Goal: Transaction & Acquisition: Subscribe to service/newsletter

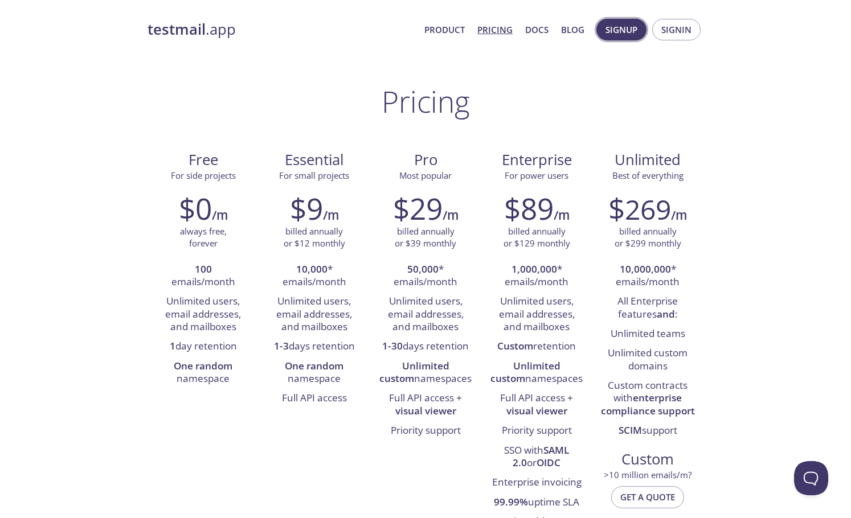
click at [628, 28] on span "Signup" at bounding box center [621, 29] width 32 height 15
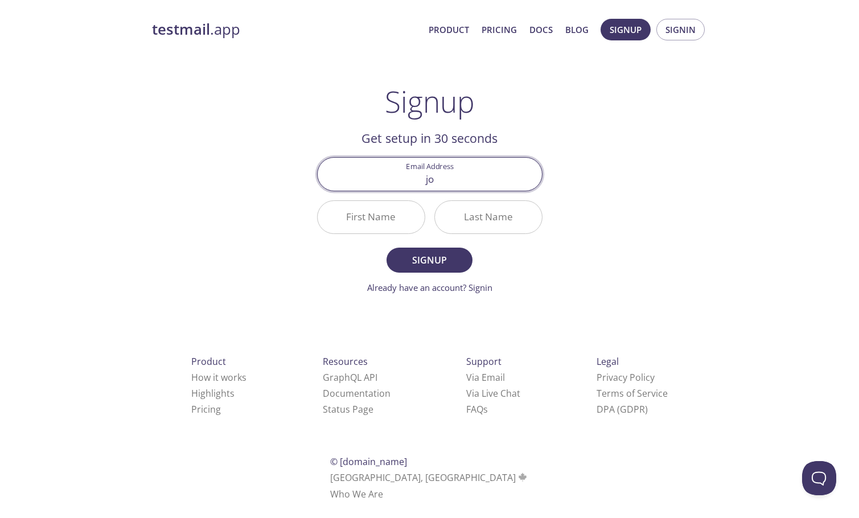
type input "j"
type input "a"
click at [645, 194] on div "testmail .app Product Pricing Docs Blog Signup Signin Signup Get setup in 30 se…" at bounding box center [429, 272] width 583 height 523
click at [447, 182] on input "ja" at bounding box center [430, 174] width 224 height 32
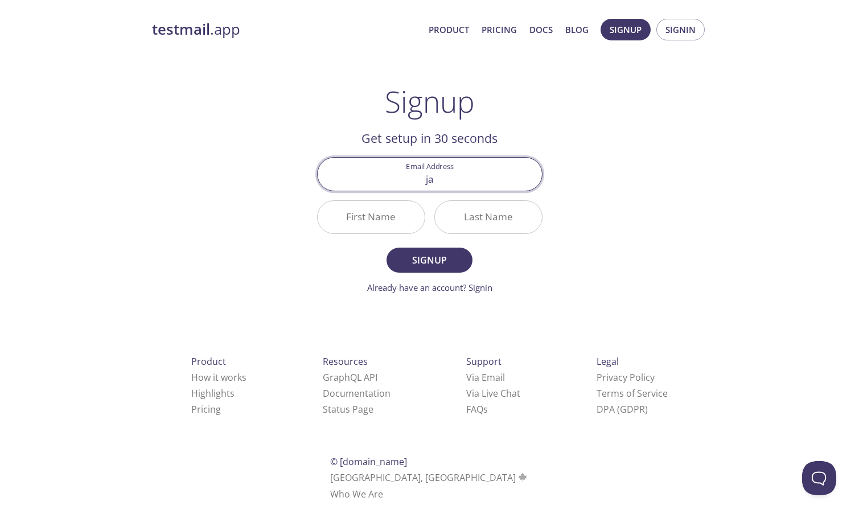
paste input "ose.reyes18@utp.ac.p"
type input "[PERSON_NAME][EMAIL_ADDRESS][DOMAIN_NAME]"
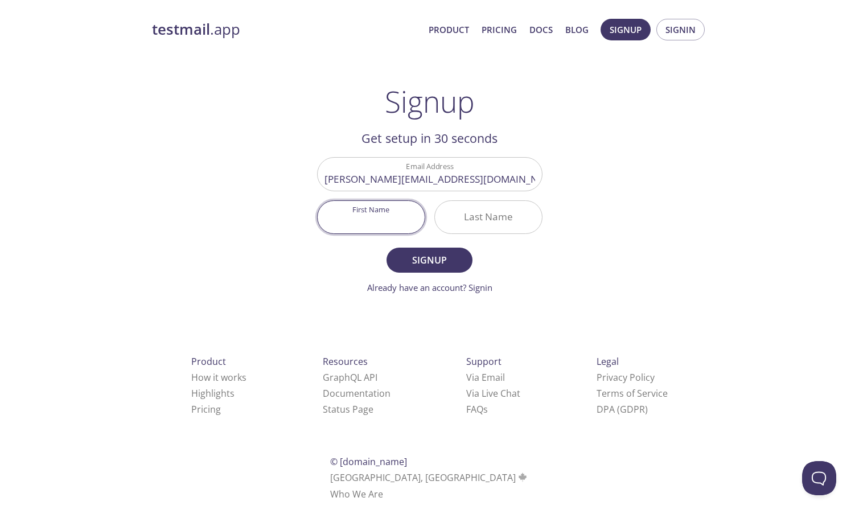
click at [379, 218] on input "First Name" at bounding box center [371, 217] width 107 height 32
type input "[PERSON_NAME]"
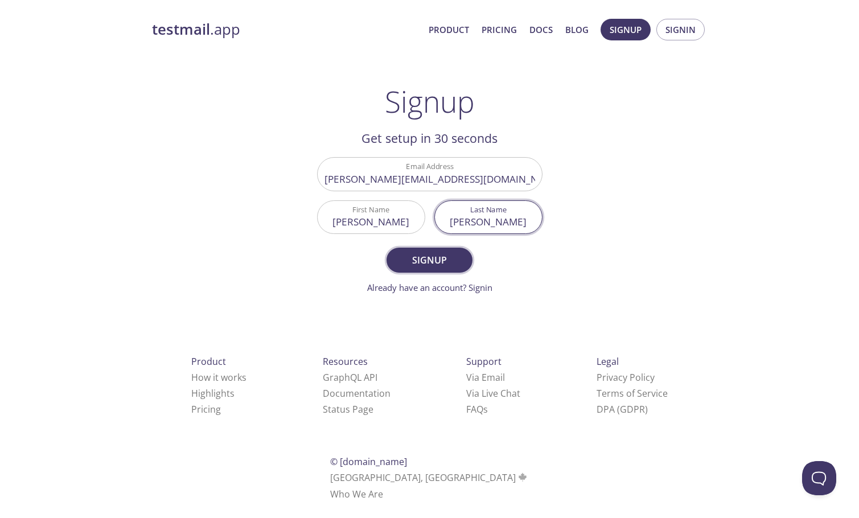
type input "[PERSON_NAME]"
click at [446, 251] on button "Signup" at bounding box center [429, 260] width 85 height 25
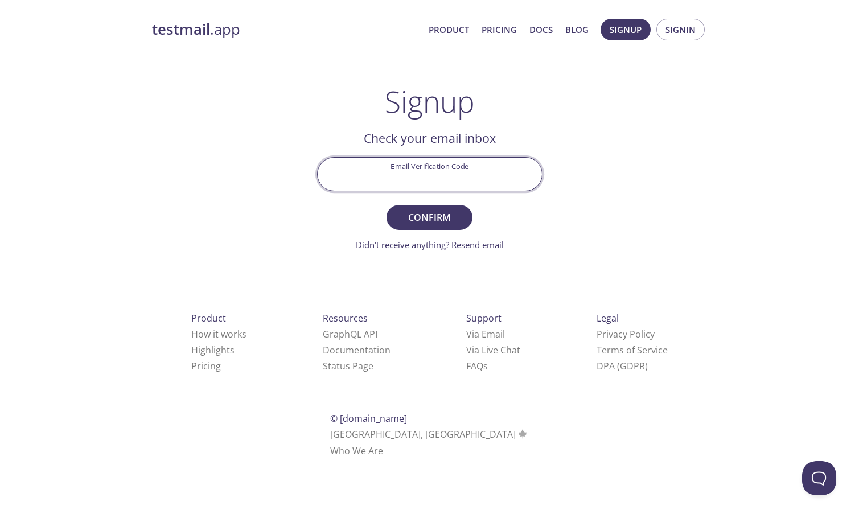
click at [460, 170] on input "Email Verification Code" at bounding box center [430, 174] width 224 height 32
paste input "[PERSON_NAME][EMAIL_ADDRESS][DOMAIN_NAME]"
click at [498, 177] on input "[PERSON_NAME][EMAIL_ADDRESS][DOMAIN_NAME]" at bounding box center [430, 174] width 224 height 32
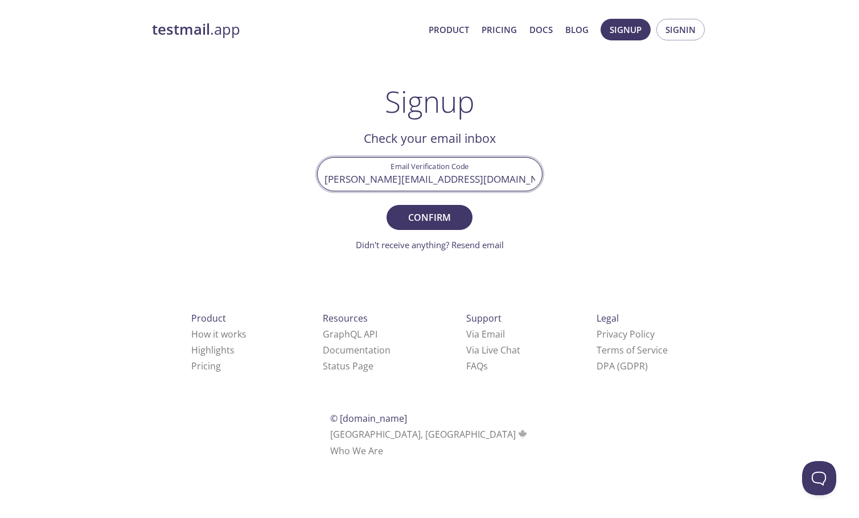
paste input "SV512DK"
type input "SV512DK"
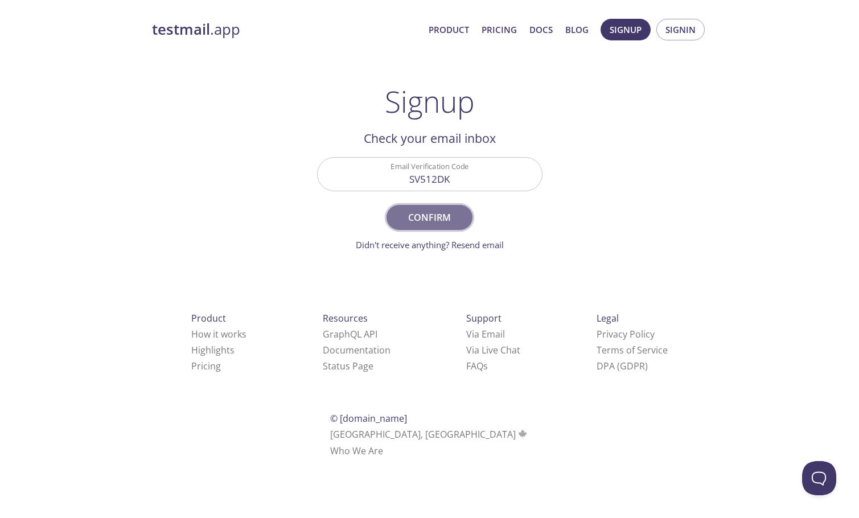
click at [443, 219] on span "Confirm" at bounding box center [429, 218] width 60 height 16
click at [429, 244] on link "Email resent. Check again!" at bounding box center [430, 244] width 102 height 11
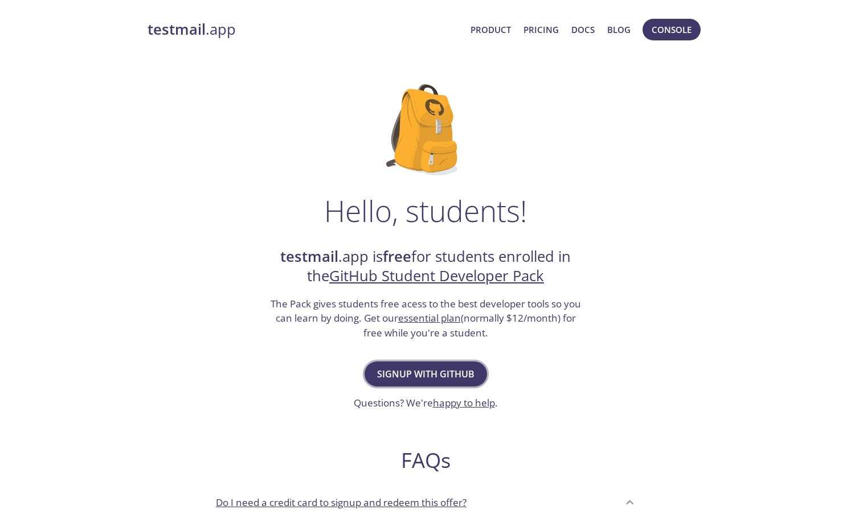
click at [434, 378] on span "Signup with GitHub" at bounding box center [425, 374] width 97 height 16
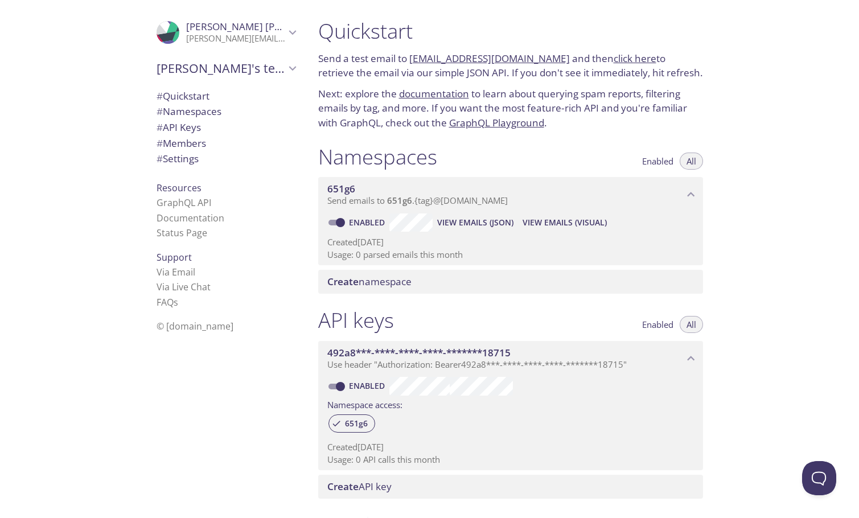
drag, startPoint x: 321, startPoint y: 22, endPoint x: 353, endPoint y: 216, distance: 196.8
click at [353, 216] on div "Quickstart Send a test email to 651g6.test@inbox.testmail.app and then click he…" at bounding box center [515, 259] width 412 height 518
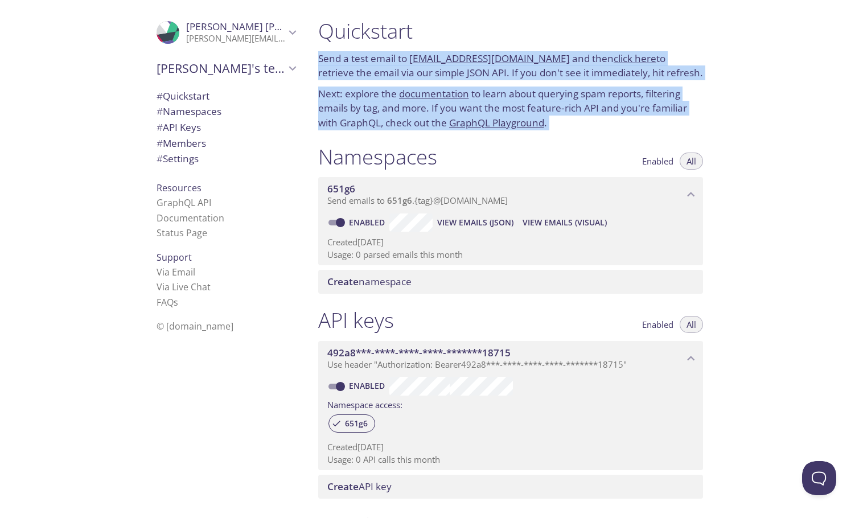
drag, startPoint x: 314, startPoint y: 34, endPoint x: 461, endPoint y: 151, distance: 187.7
click at [461, 151] on div "Quickstart Send a test email to 651g6.test@inbox.testmail.app and then click he…" at bounding box center [515, 259] width 412 height 518
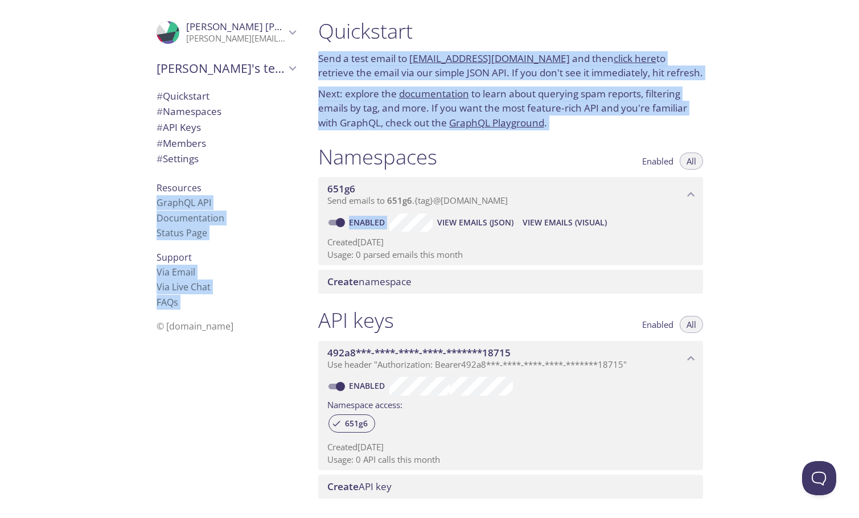
drag, startPoint x: 323, startPoint y: 9, endPoint x: 350, endPoint y: 280, distance: 272.5
click at [350, 280] on div ".cls-1 { fill: #6d5ca8; } .cls-2 { fill: #3fc191; } .cls-3 { fill: #3b4752; } .…" at bounding box center [429, 259] width 859 height 518
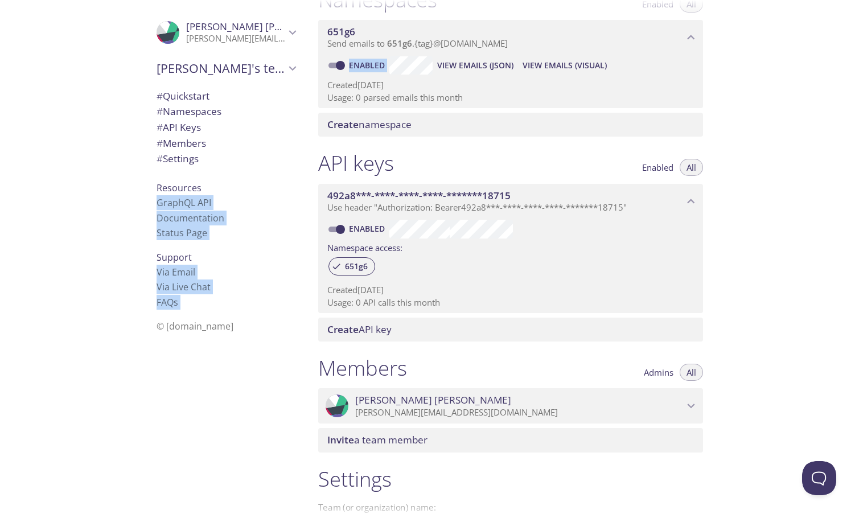
scroll to position [292, 0]
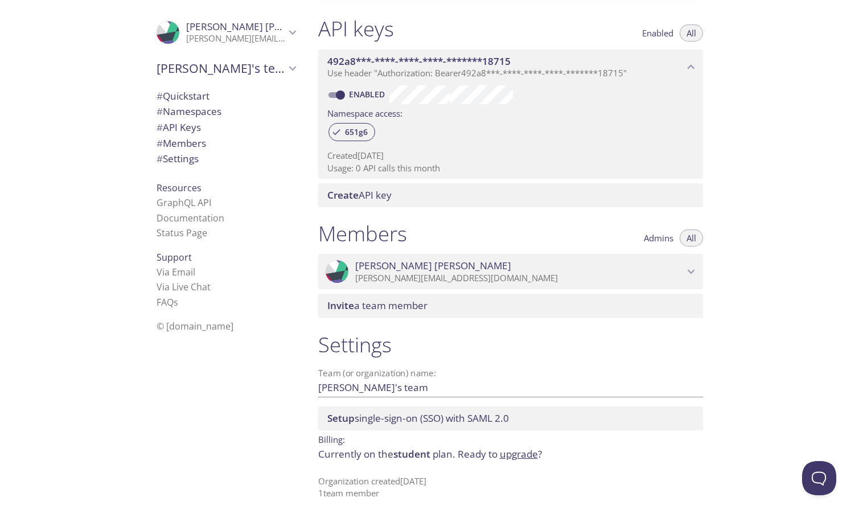
click at [763, 357] on div "Quickstart Send a test email to 651g6.test@inbox.testmail.app and then click he…" at bounding box center [584, 259] width 551 height 518
drag, startPoint x: 383, startPoint y: 493, endPoint x: 433, endPoint y: 468, distance: 55.5
click at [433, 468] on div "Settings Team (or organization) name: Arnulfo's team Save Setup single-sign-on …" at bounding box center [510, 416] width 403 height 182
drag, startPoint x: 387, startPoint y: 503, endPoint x: 330, endPoint y: 218, distance: 290.4
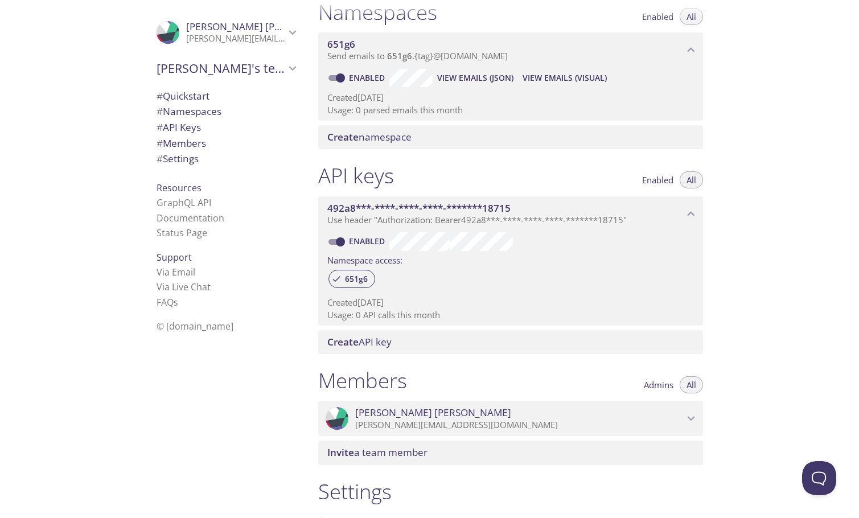
scroll to position [0, 0]
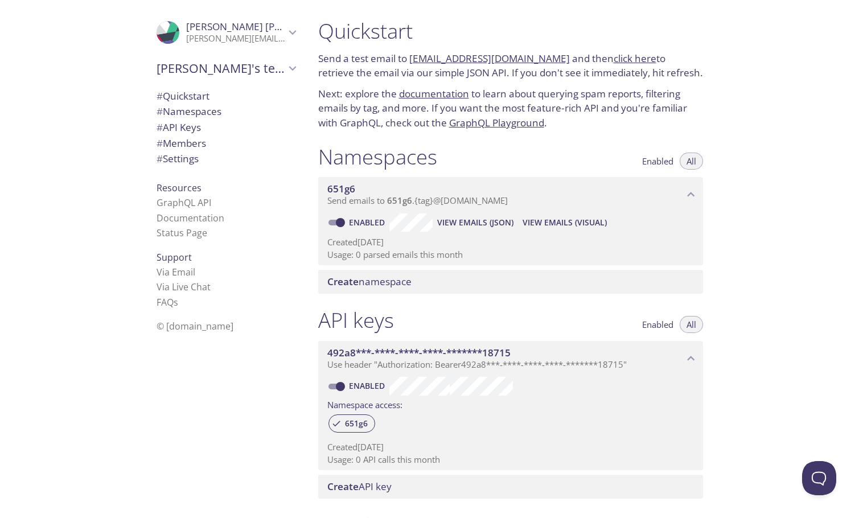
drag, startPoint x: 320, startPoint y: 28, endPoint x: 523, endPoint y: 218, distance: 277.6
click at [523, 218] on div "Quickstart Send a test email to 651g6.test@inbox.testmail.app and then click he…" at bounding box center [515, 259] width 412 height 518
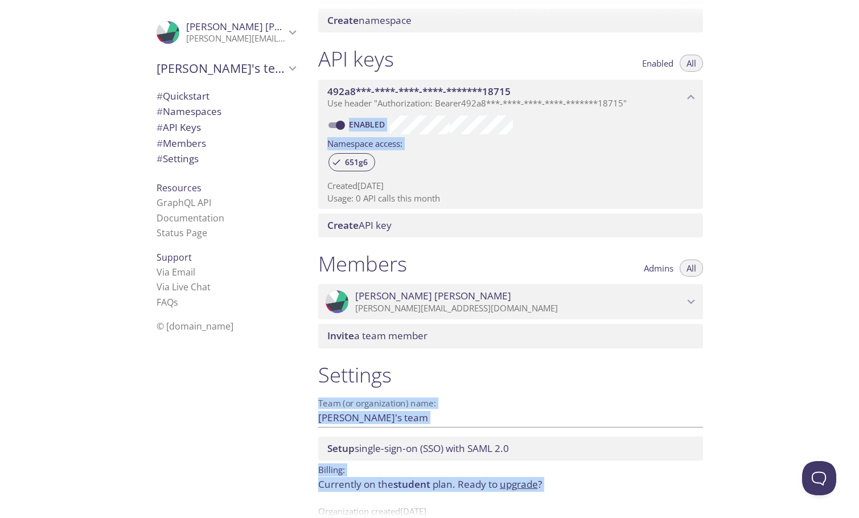
scroll to position [292, 0]
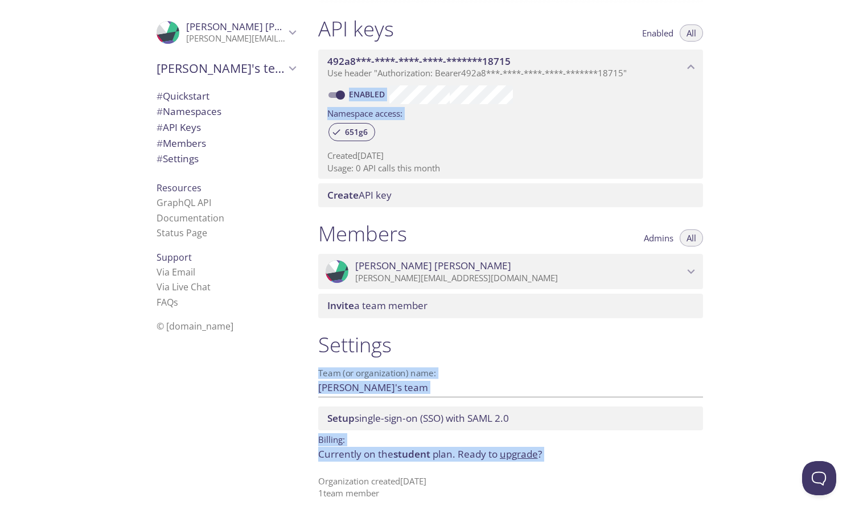
drag, startPoint x: 311, startPoint y: 56, endPoint x: 462, endPoint y: 546, distance: 512.5
click at [462, 518] on html ".cls-1 { fill: #6d5ca8; } .cls-2 { fill: #3fc191; } .cls-3 { fill: #3b4752; } .…" at bounding box center [429, 259] width 859 height 518
copy div "Send a test email to 651g6.test@inbox.testmail.app and then click here to retri…"
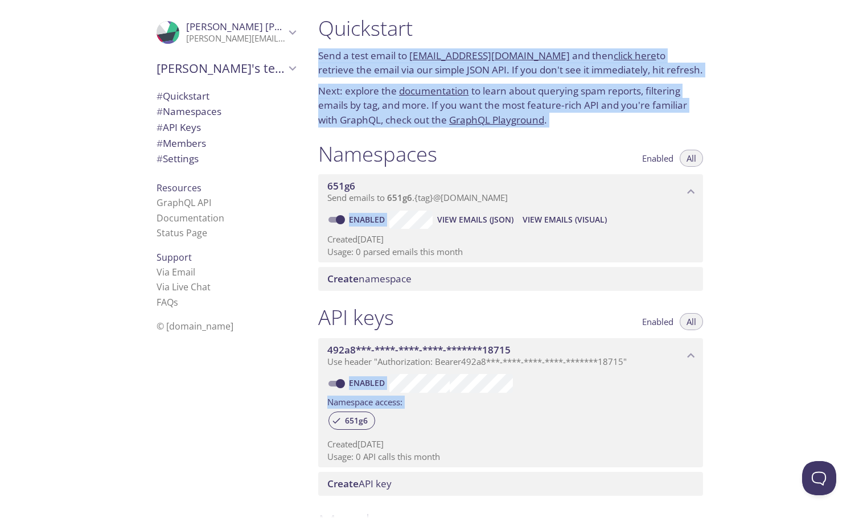
scroll to position [0, 0]
